Goal: Feedback & Contribution: Submit feedback/report problem

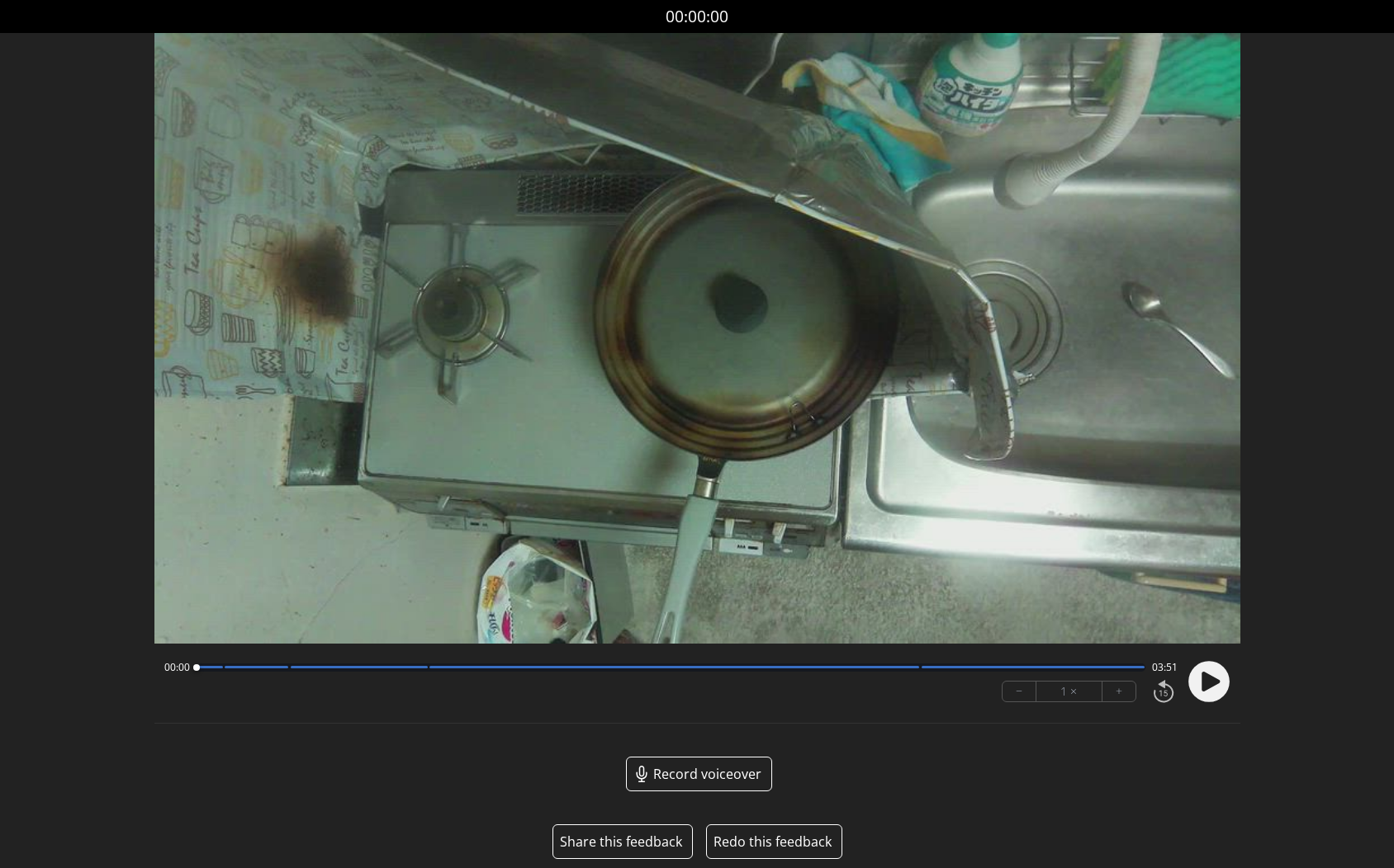
click at [1206, 680] on icon at bounding box center [1211, 681] width 18 height 20
click at [1121, 692] on button "+" at bounding box center [1119, 691] width 33 height 20
click at [1025, 693] on button "−" at bounding box center [1018, 691] width 33 height 20
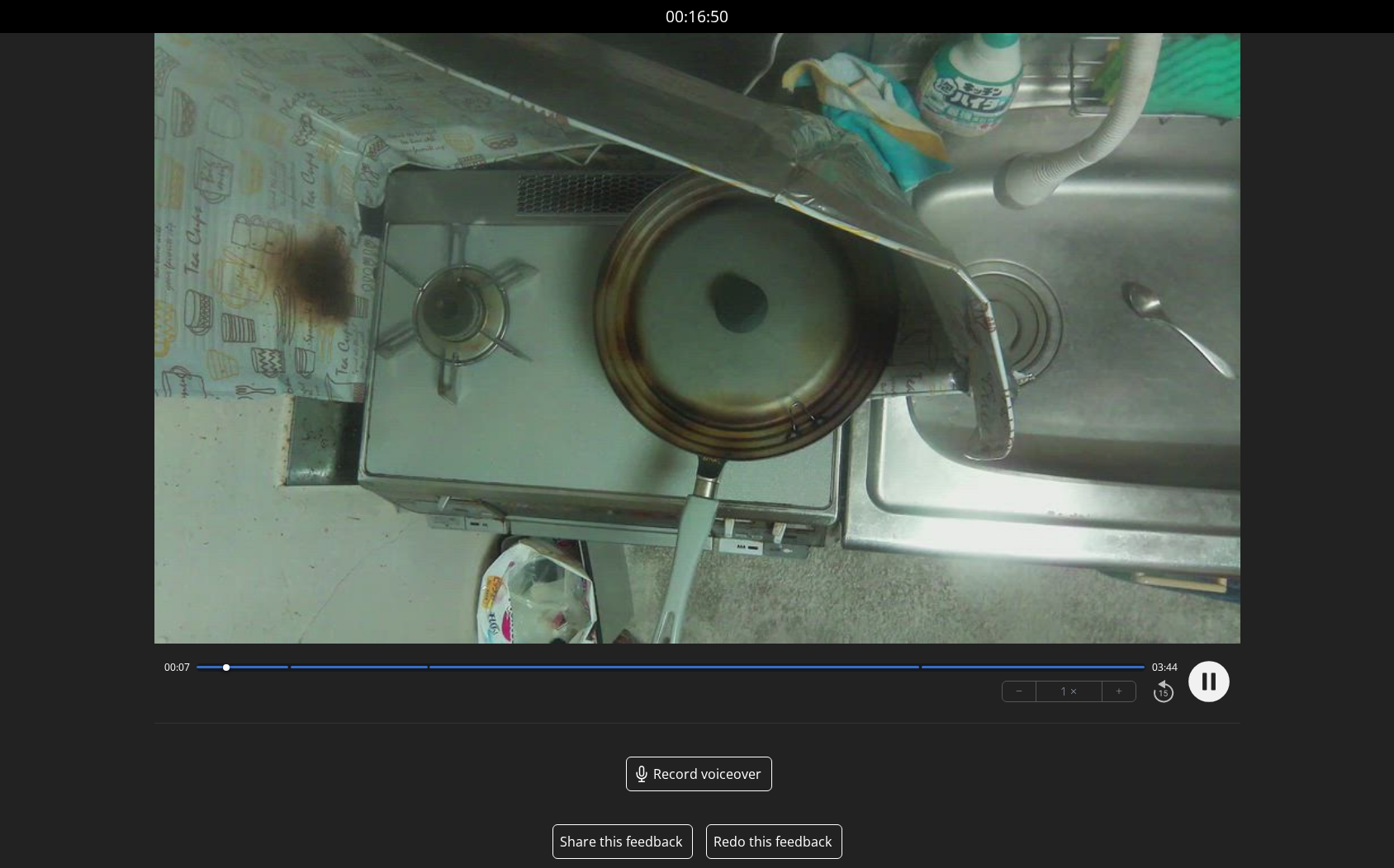
click at [1119, 690] on button "+" at bounding box center [1119, 691] width 33 height 20
click at [911, 668] on div at bounding box center [670, 667] width 949 height 9
click at [1216, 686] on circle at bounding box center [1209, 682] width 41 height 41
click at [1212, 682] on icon at bounding box center [1212, 681] width 4 height 17
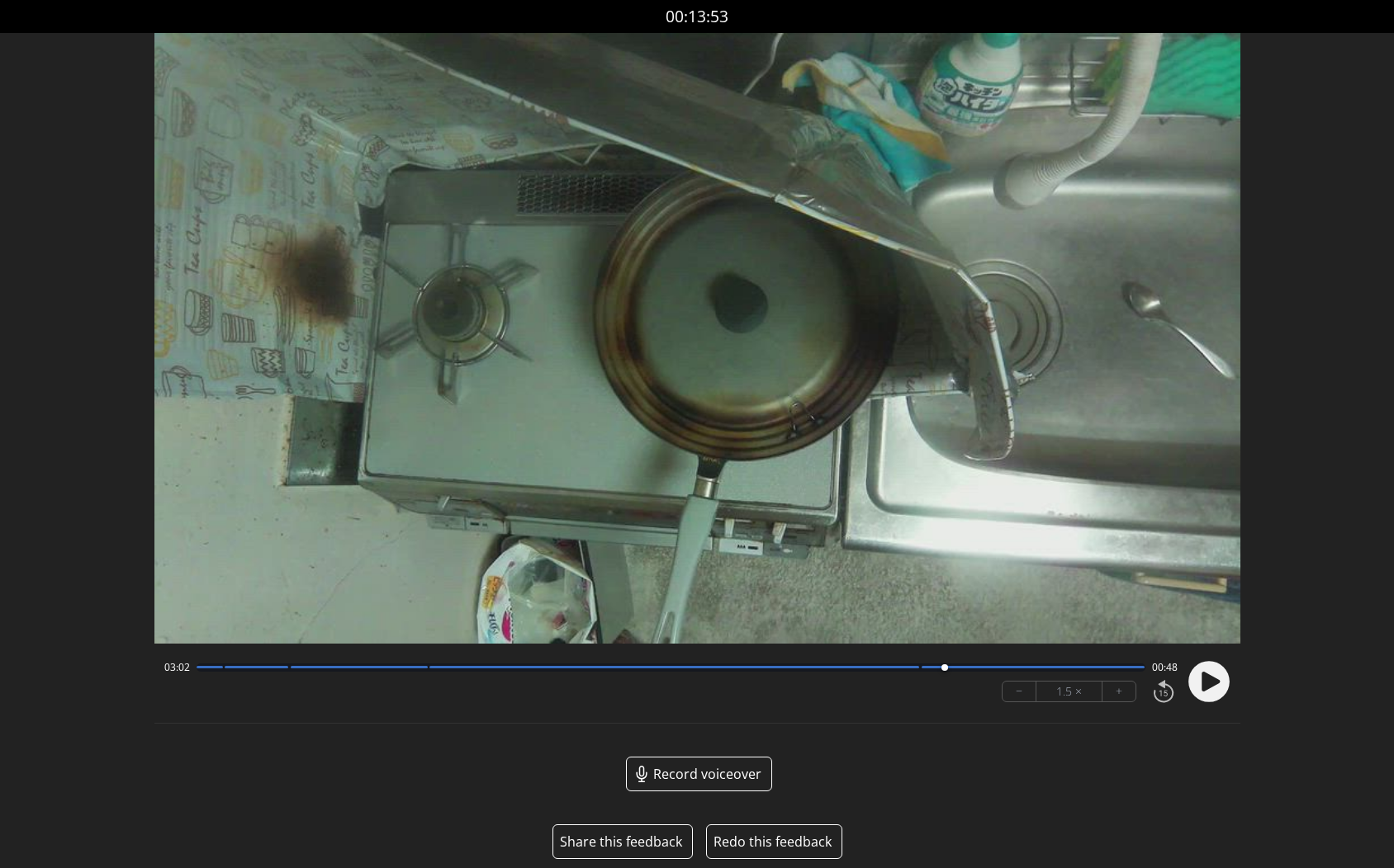
click at [603, 842] on button "Share this feedback" at bounding box center [621, 841] width 123 height 20
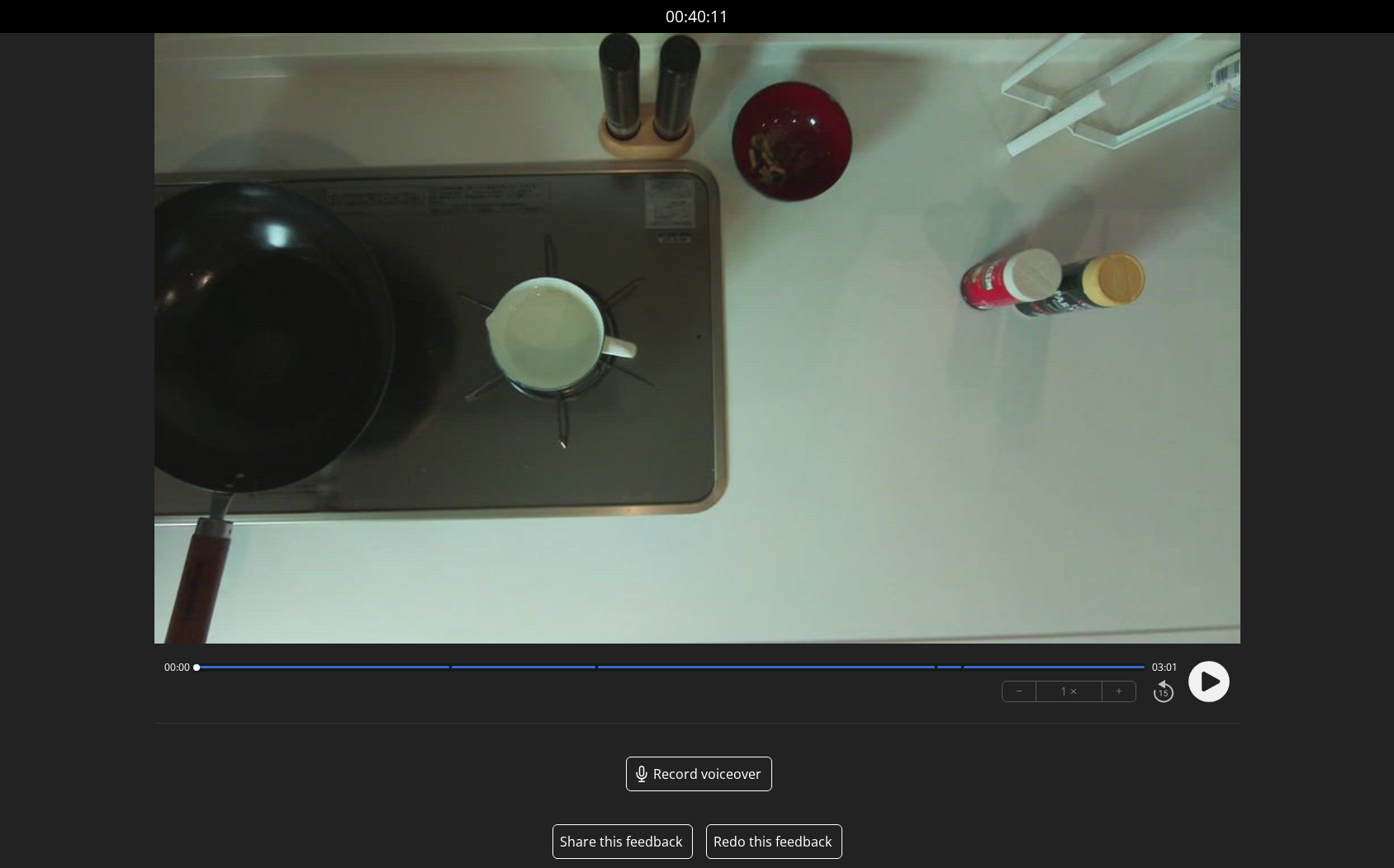
click at [641, 841] on button "Share this feedback" at bounding box center [621, 841] width 123 height 20
